Goal: Find specific page/section: Find specific page/section

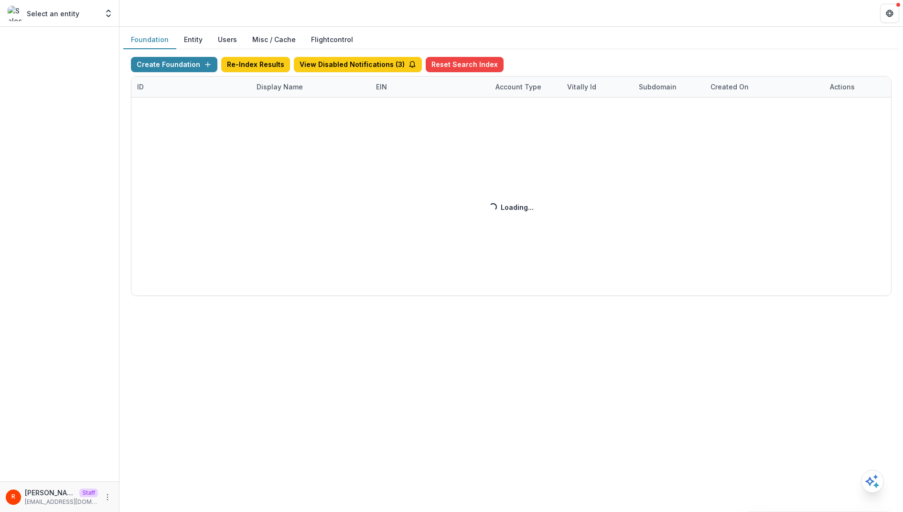
click at [272, 86] on div "Create Foundation Re-Index Results View Disabled Notifications ( 3 ) Reset Sear…" at bounding box center [511, 176] width 761 height 239
click at [283, 306] on div "Foundation Entity Users Misc / Cache Flightcontrol Create Foundation Re-Index R…" at bounding box center [511, 167] width 784 height 281
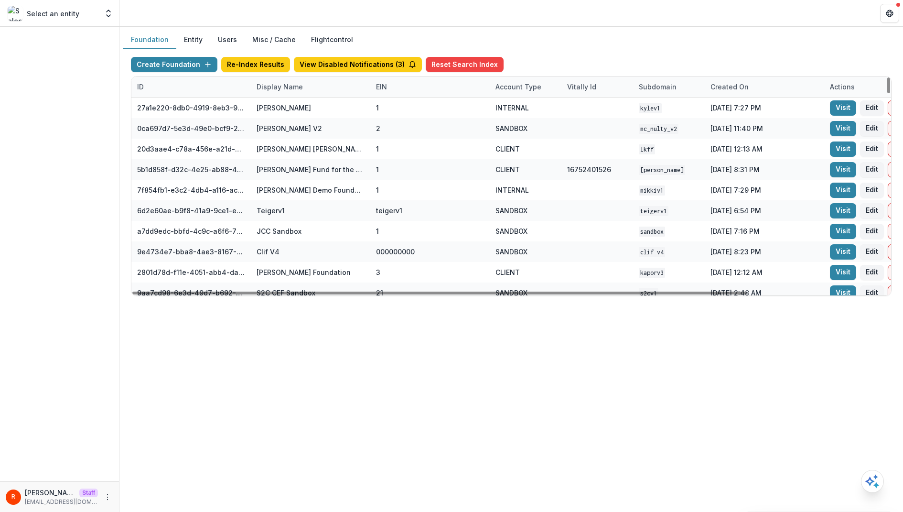
click at [281, 88] on div "Display Name" at bounding box center [280, 87] width 58 height 10
click at [286, 102] on input at bounding box center [310, 107] width 115 height 15
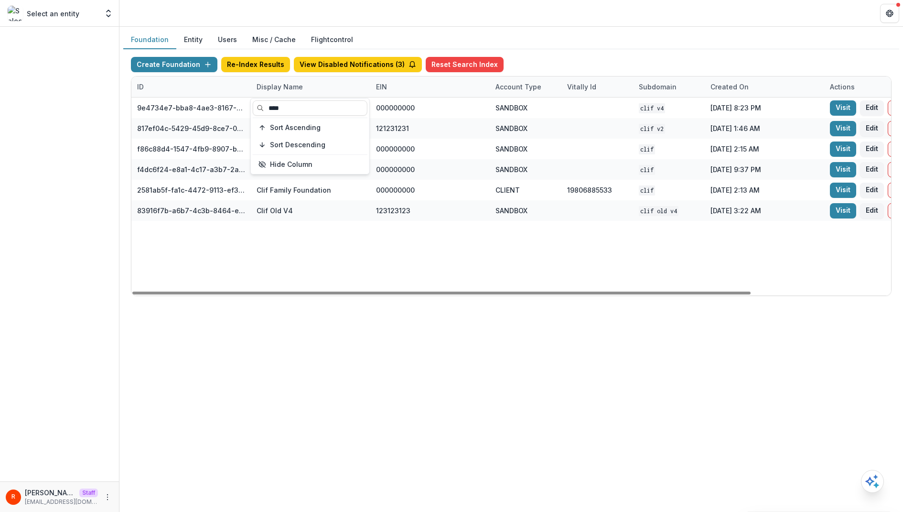
type input "****"
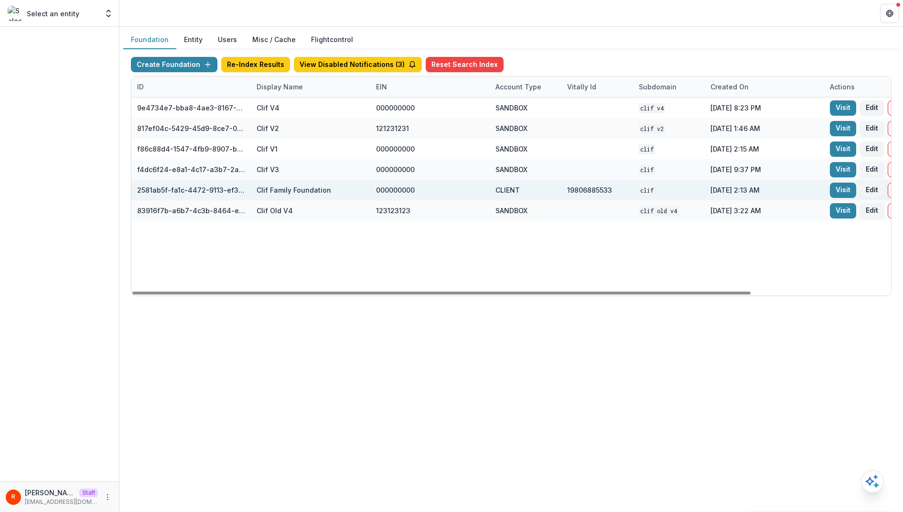
drag, startPoint x: 368, startPoint y: 123, endPoint x: 484, endPoint y: 189, distance: 133.1
click at [484, 189] on div "000000000" at bounding box center [429, 190] width 119 height 21
click at [834, 188] on link "Visit" at bounding box center [840, 190] width 26 height 15
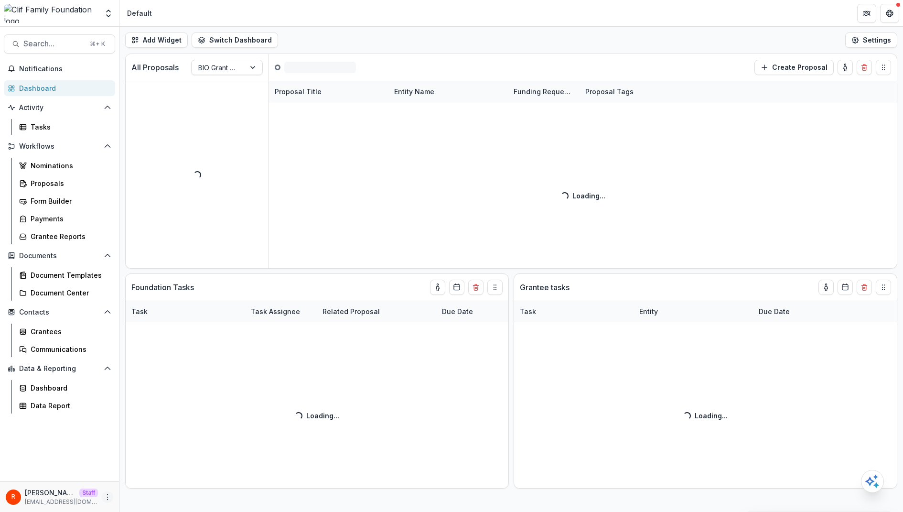
click at [108, 498] on icon "More" at bounding box center [108, 497] width 8 height 8
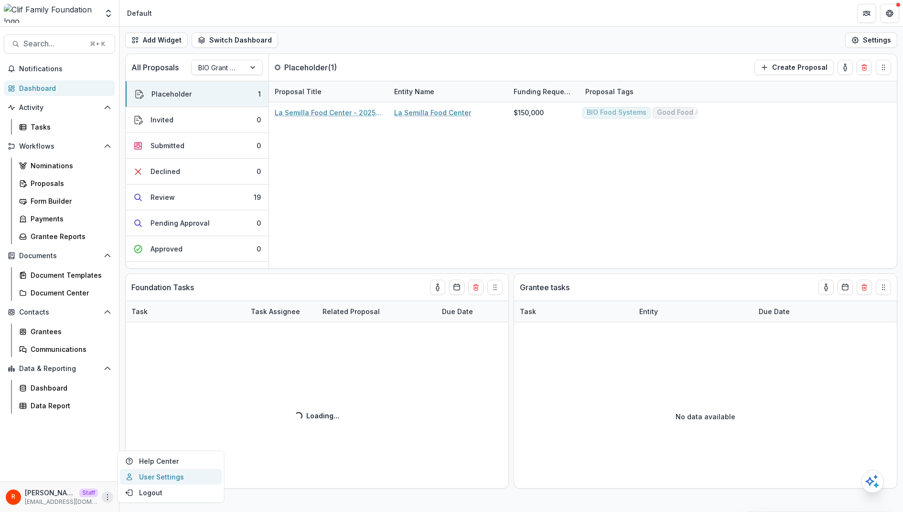
click at [173, 478] on link "User Settings" at bounding box center [171, 477] width 102 height 16
click at [52, 180] on div "Proposals" at bounding box center [69, 183] width 77 height 10
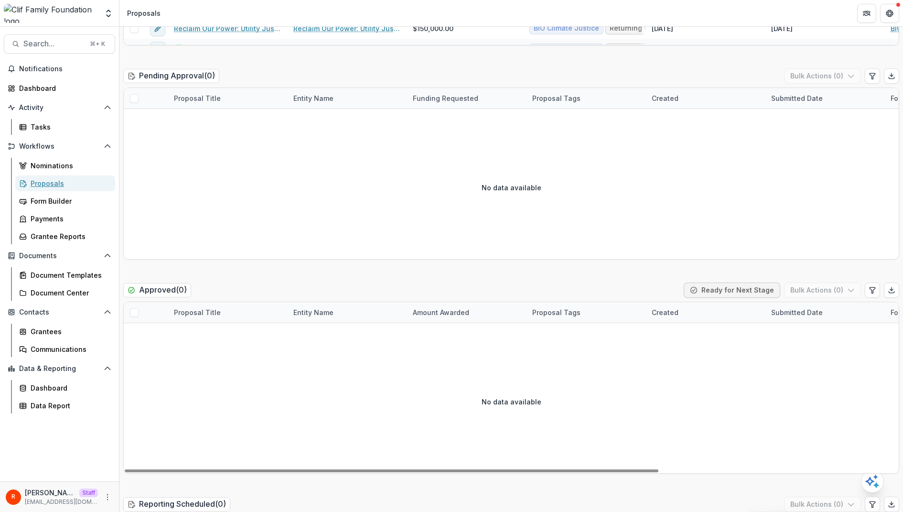
scroll to position [1129, 0]
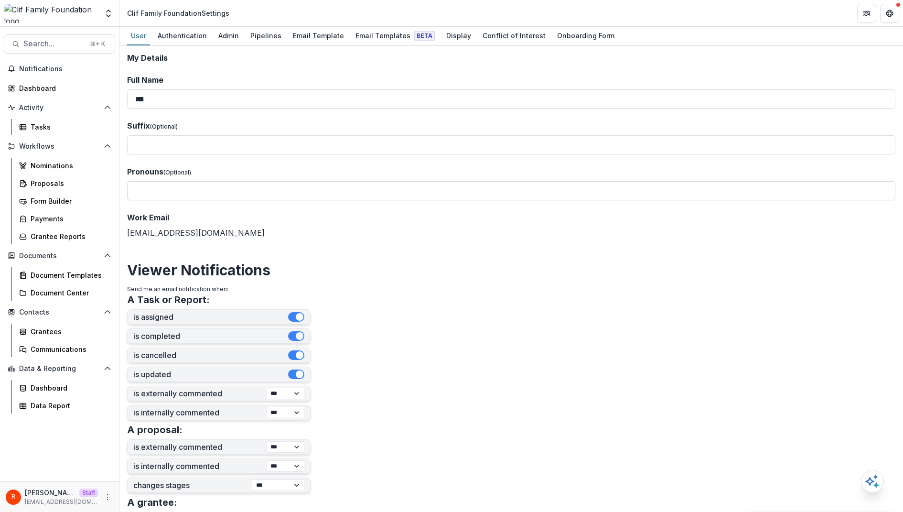
scroll to position [215, 0]
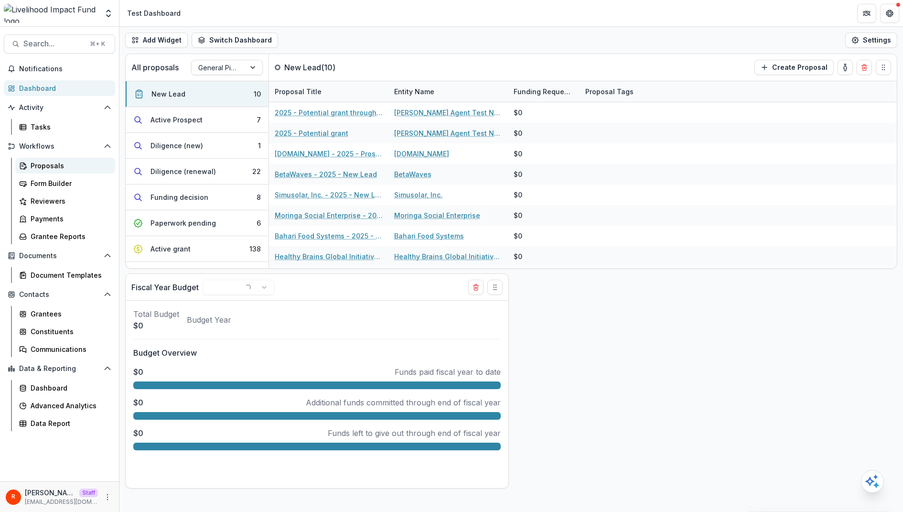
click at [70, 163] on div "Proposals" at bounding box center [69, 166] width 77 height 10
